Goal: Use online tool/utility: Use online tool/utility

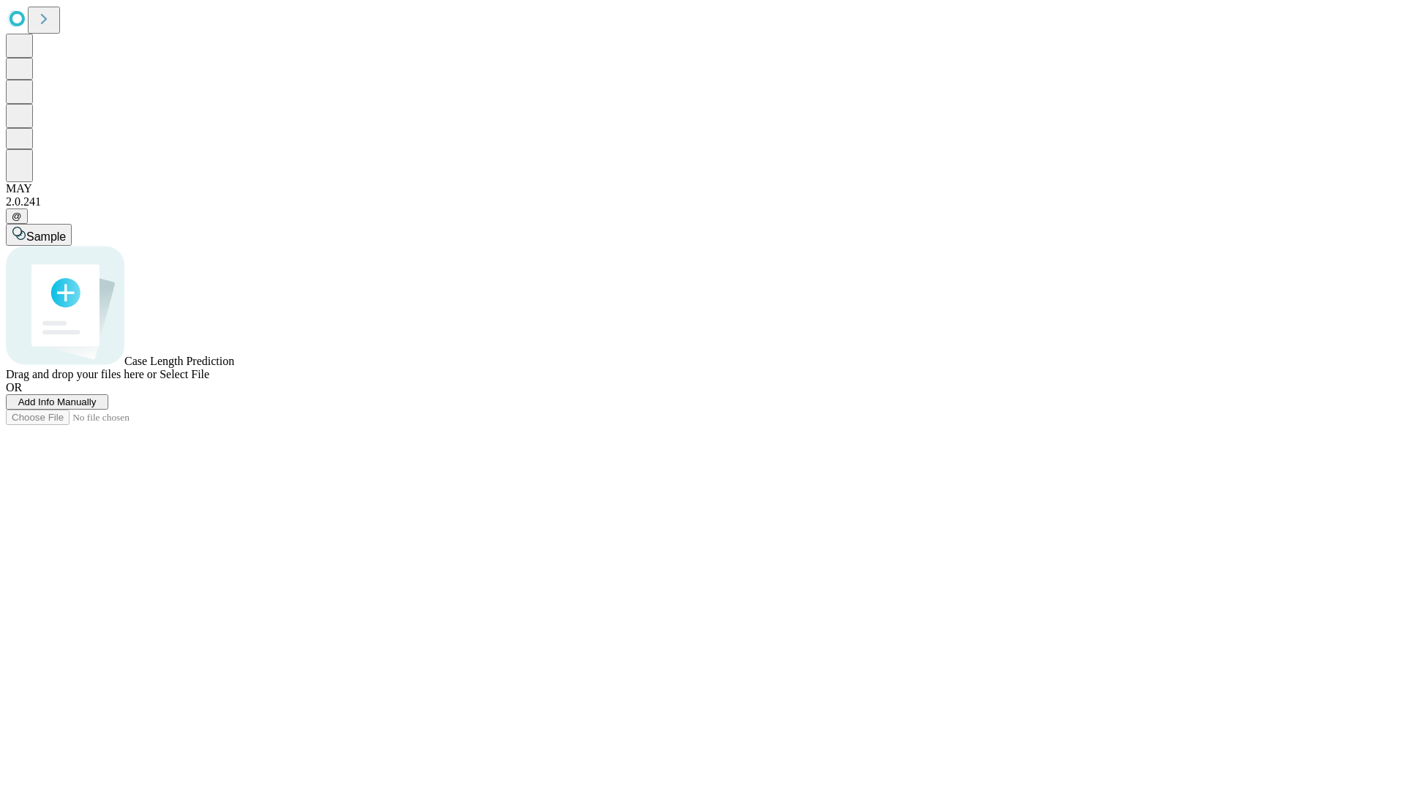
click at [209, 380] on span "Select File" at bounding box center [185, 374] width 50 height 12
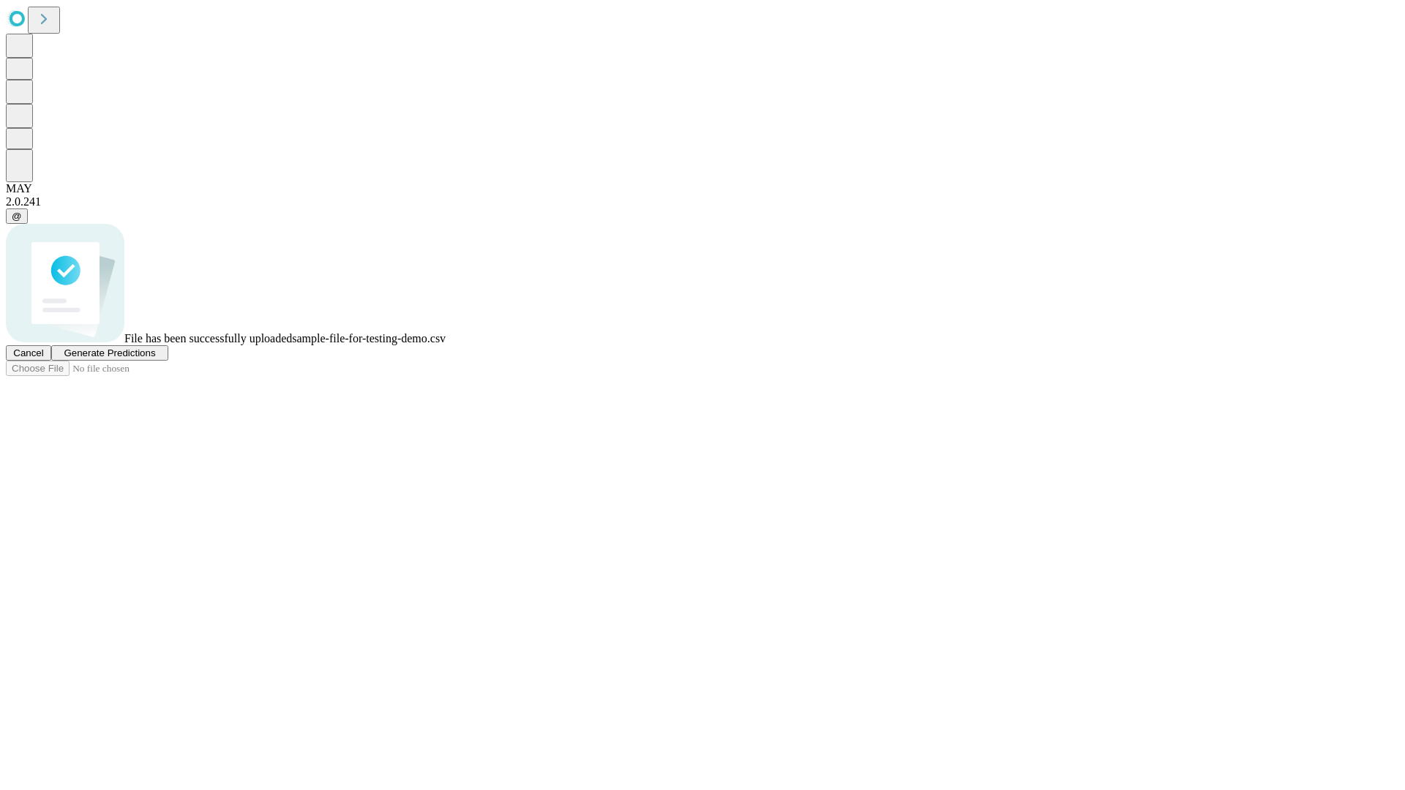
click at [155, 359] on span "Generate Predictions" at bounding box center [109, 353] width 91 height 11
